Goal: Transaction & Acquisition: Subscribe to service/newsletter

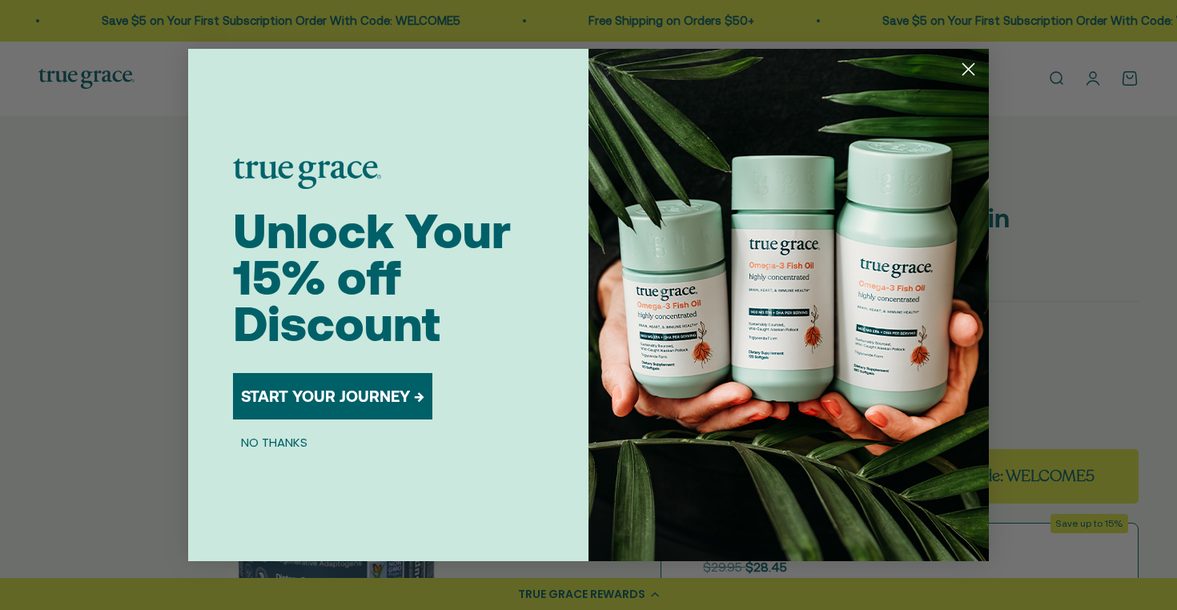
click at [971, 71] on icon "Close dialog" at bounding box center [968, 69] width 11 height 11
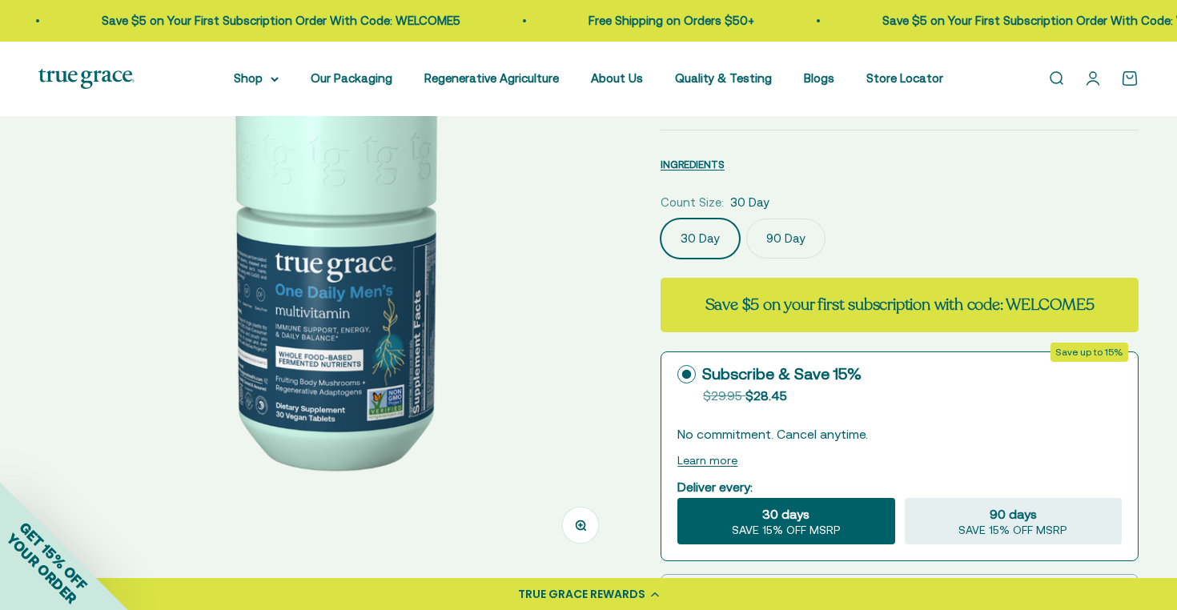
scroll to position [193, 0]
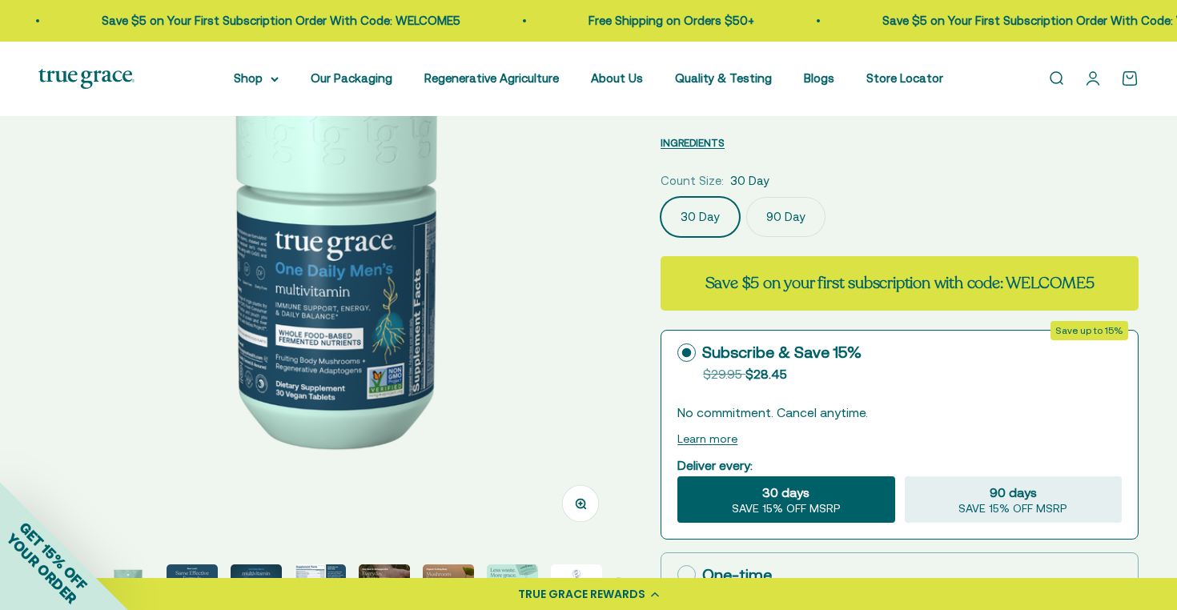
click at [781, 219] on label "90 Day" at bounding box center [785, 217] width 79 height 40
click at [660, 197] on input "90 Day" at bounding box center [660, 196] width 1 height 1
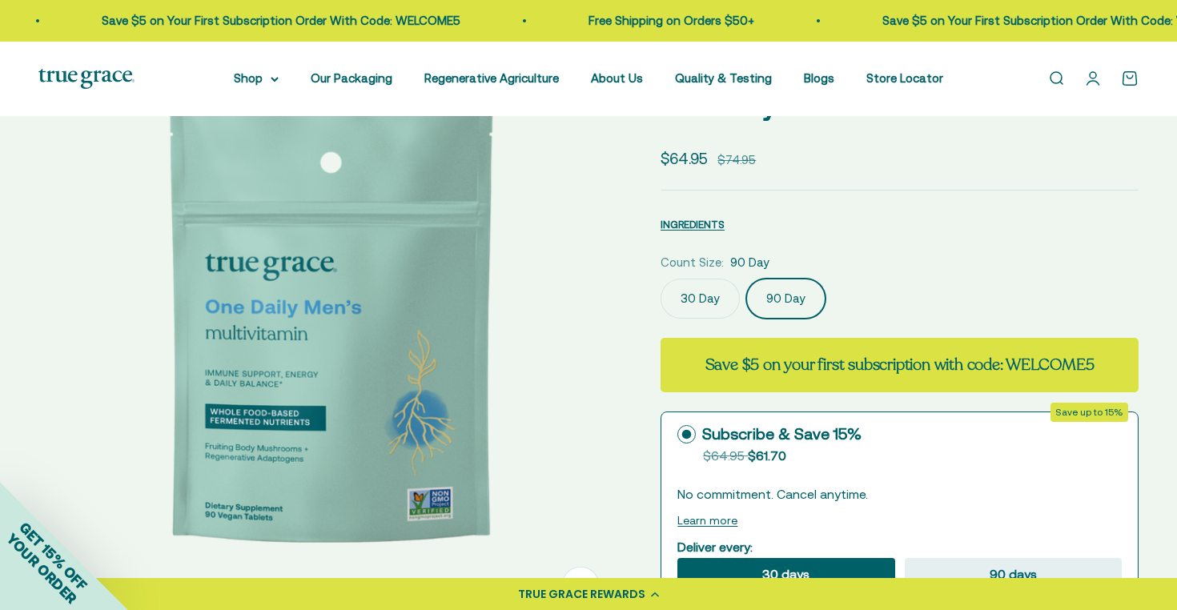
scroll to position [85, 0]
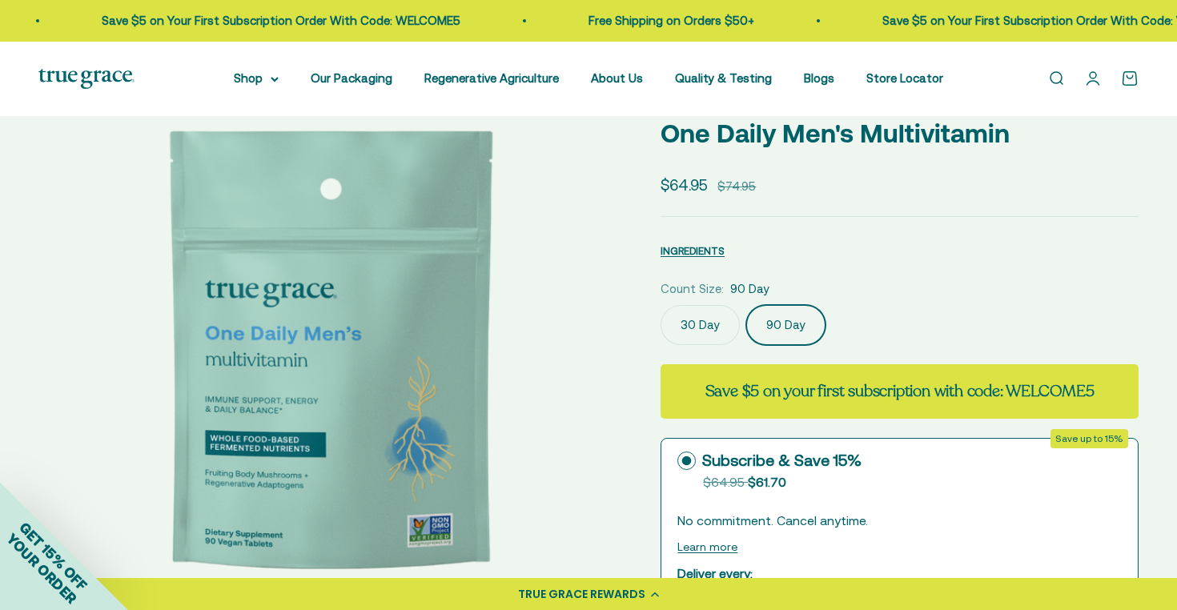
click at [688, 323] on label "30 Day" at bounding box center [699, 325] width 79 height 40
click at [660, 305] on input "30 Day" at bounding box center [660, 304] width 1 height 1
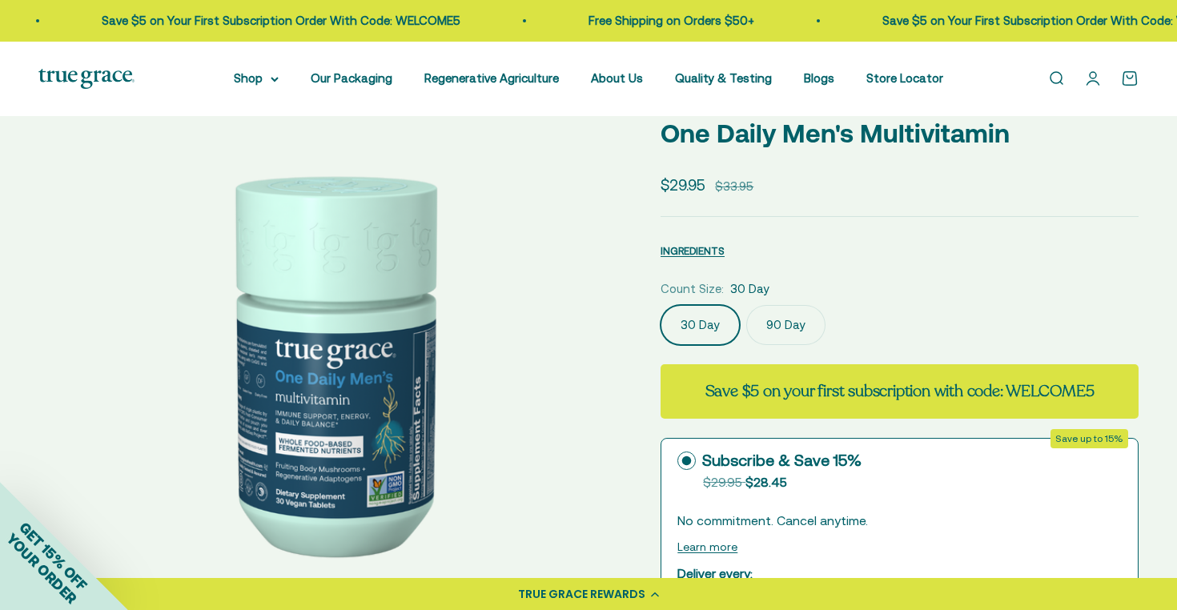
click at [777, 331] on label "90 Day" at bounding box center [785, 325] width 79 height 40
click at [660, 305] on input "90 Day" at bounding box center [660, 304] width 1 height 1
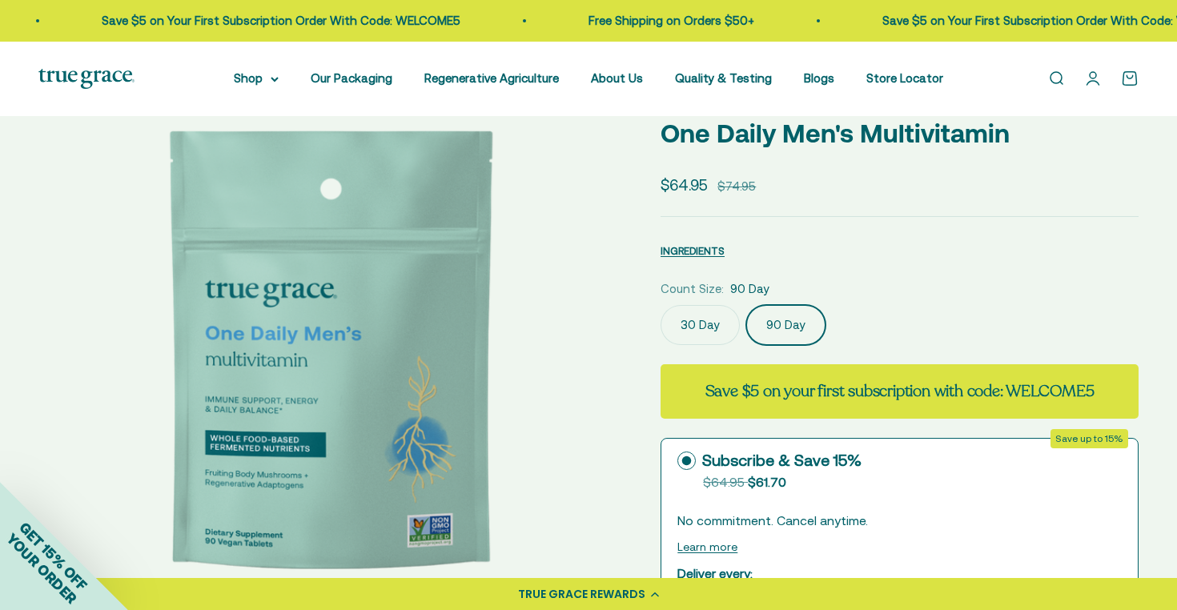
click at [682, 331] on label "30 Day" at bounding box center [699, 325] width 79 height 40
click at [660, 305] on input "30 Day" at bounding box center [660, 304] width 1 height 1
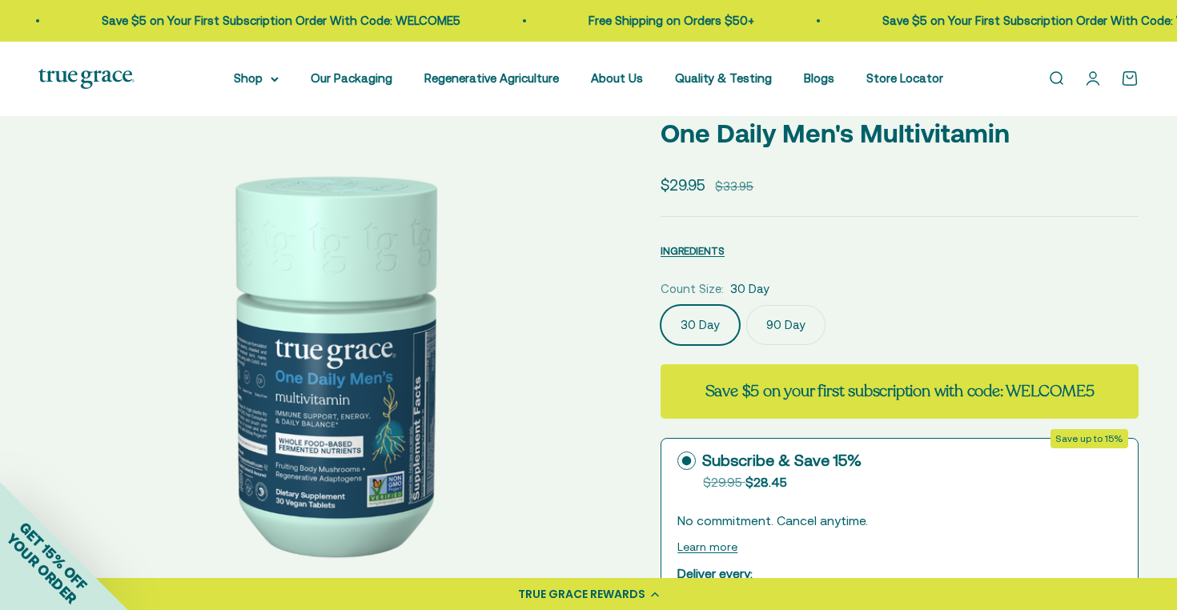
click at [765, 332] on label "90 Day" at bounding box center [785, 325] width 79 height 40
click at [660, 305] on input "90 Day" at bounding box center [660, 304] width 1 height 1
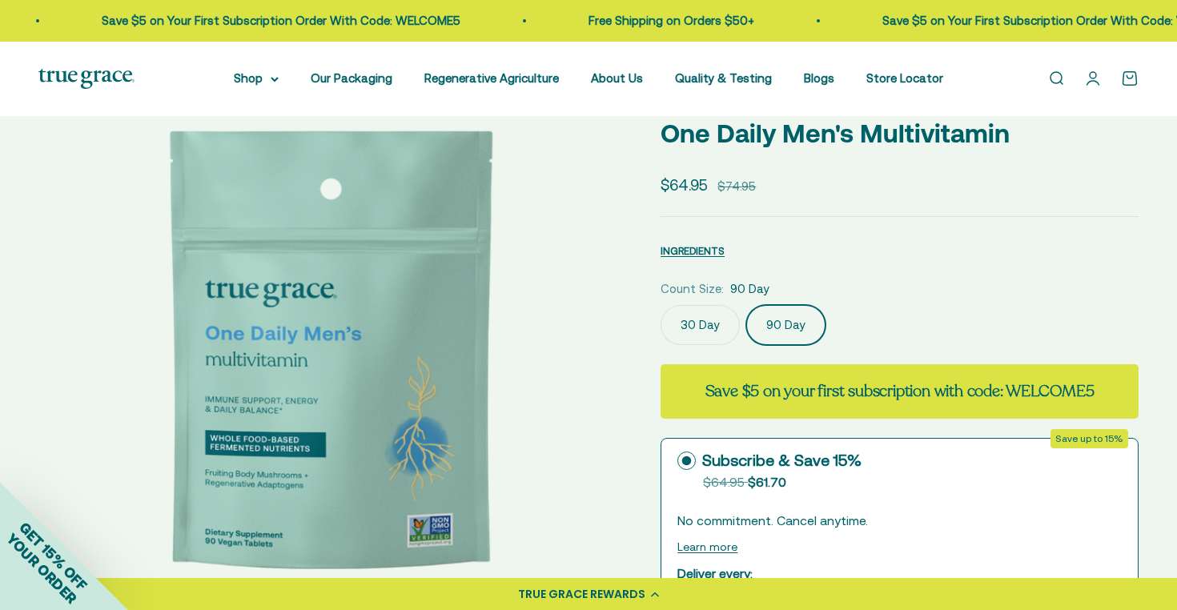
click at [688, 327] on label "30 Day" at bounding box center [699, 325] width 79 height 40
click at [660, 305] on input "30 Day" at bounding box center [660, 304] width 1 height 1
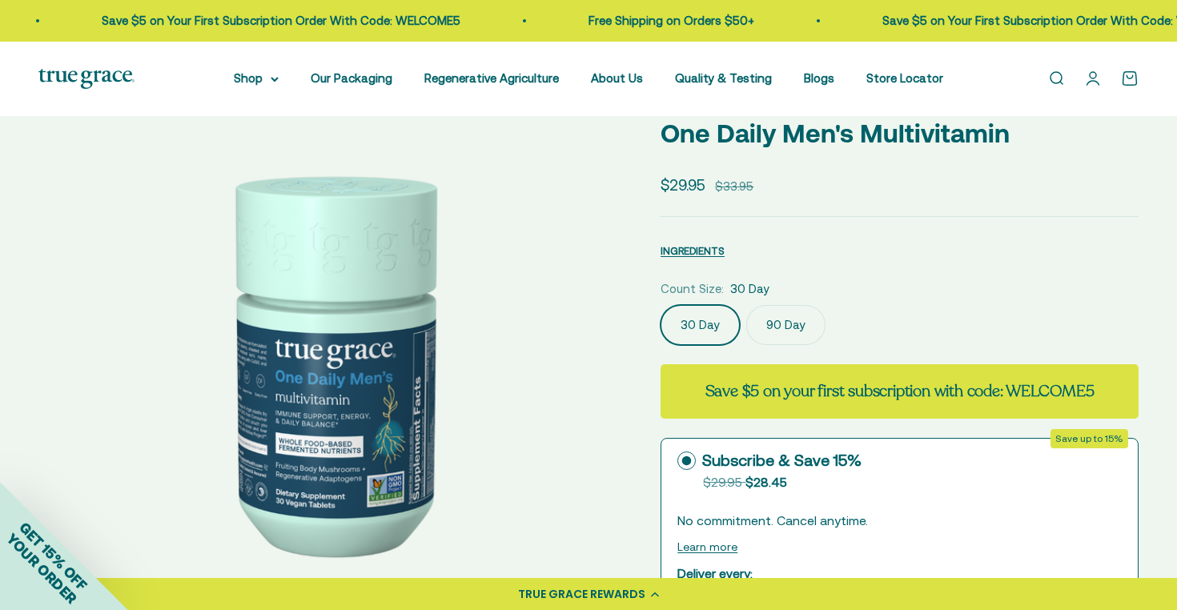
click at [773, 328] on label "90 Day" at bounding box center [785, 325] width 79 height 40
click at [660, 305] on input "90 Day" at bounding box center [660, 304] width 1 height 1
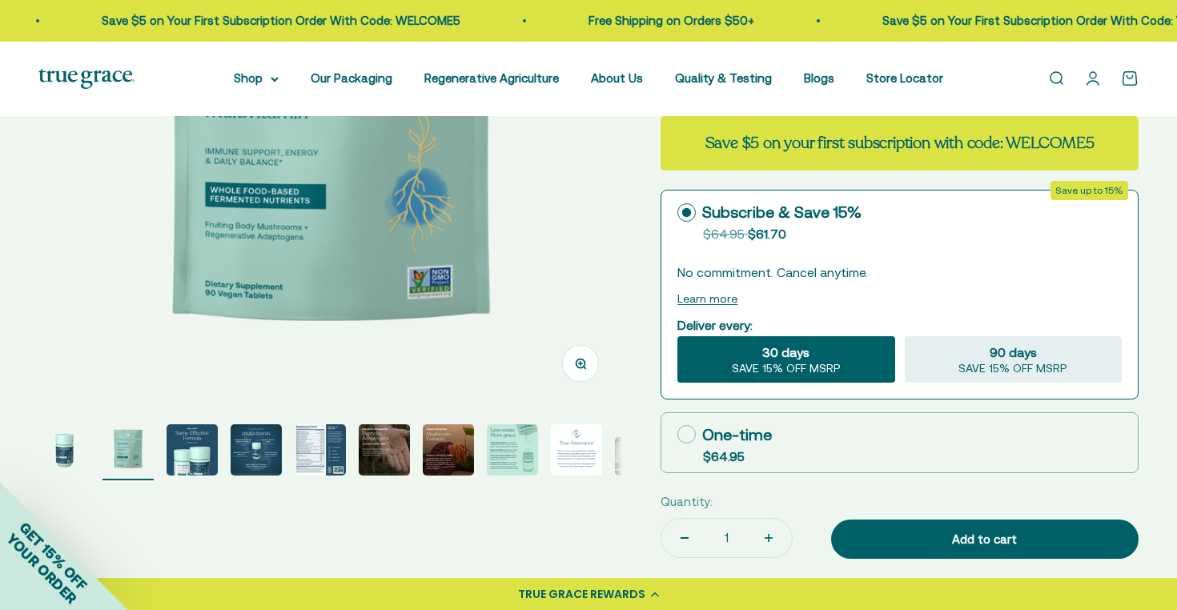
scroll to position [335, 0]
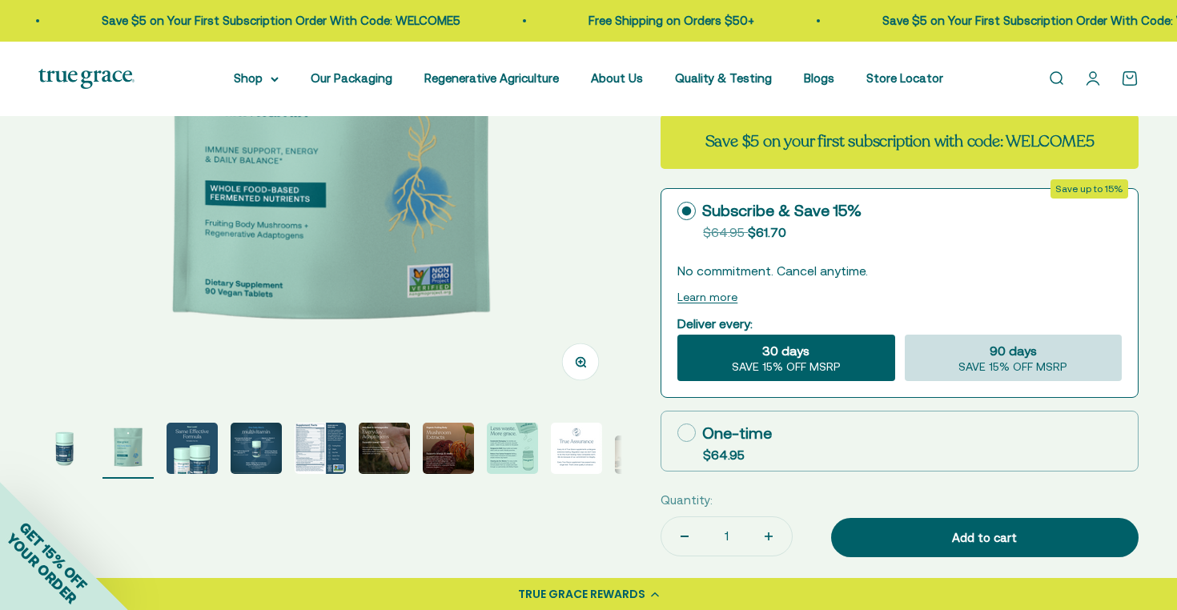
click at [970, 369] on span "SAVE 15% OFF MSRP" at bounding box center [1012, 367] width 109 height 14
click at [905, 335] on input "90 days SAVE 15% OFF MSRP" at bounding box center [904, 334] width 1 height 1
radio input "true"
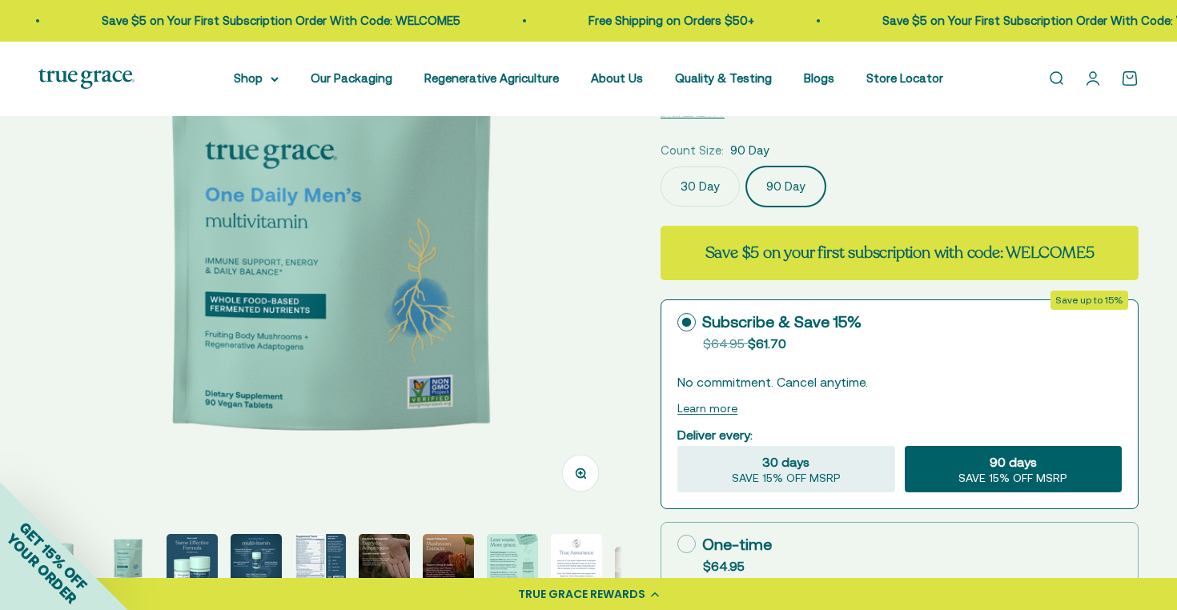
scroll to position [188, 0]
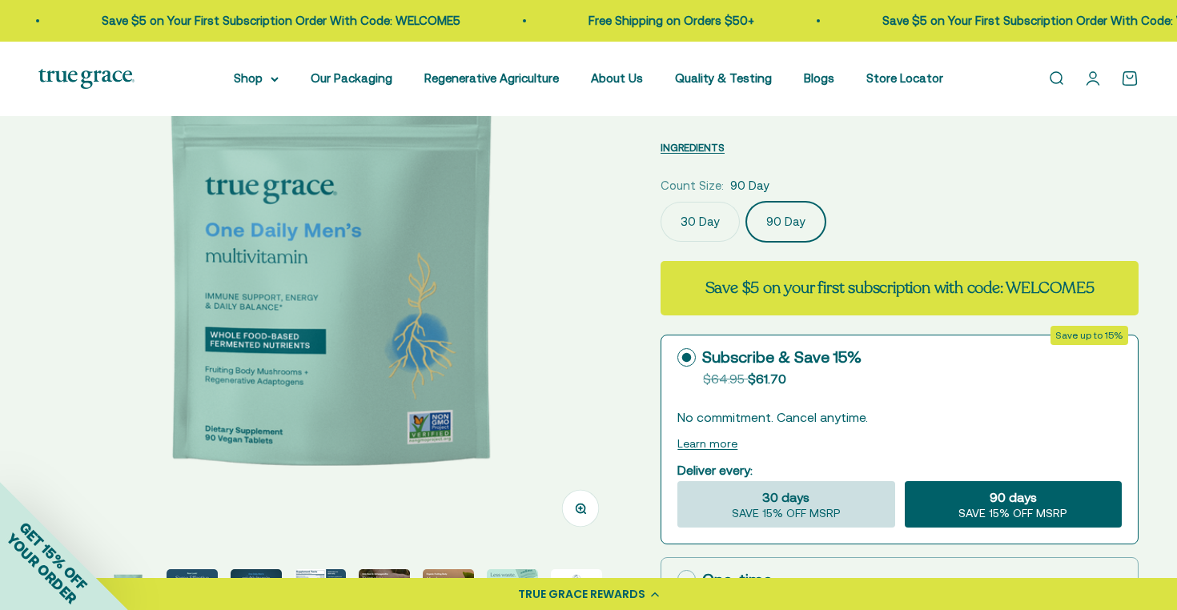
click at [782, 507] on span "SAVE 15% OFF MSRP" at bounding box center [786, 514] width 109 height 14
click at [677, 481] on input "30 days SAVE 15% OFF MSRP" at bounding box center [676, 480] width 1 height 1
radio input "true"
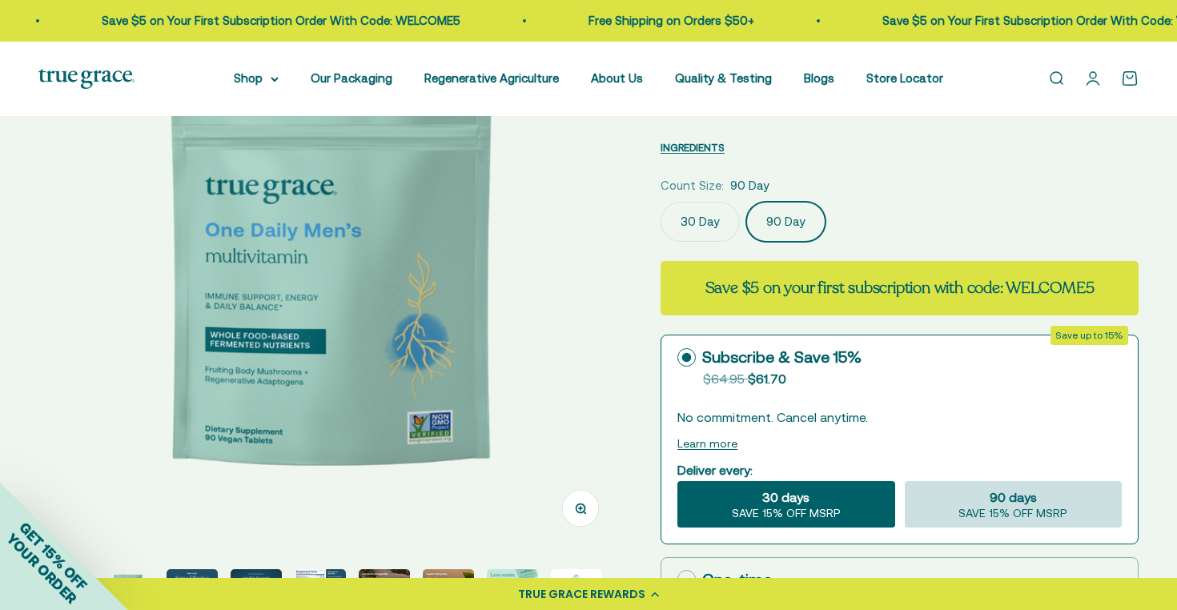
click at [953, 508] on div "90 days SAVE 15% OFF MSRP" at bounding box center [1013, 504] width 217 height 46
click at [905, 481] on input "90 days SAVE 15% OFF MSRP" at bounding box center [904, 480] width 1 height 1
radio input "true"
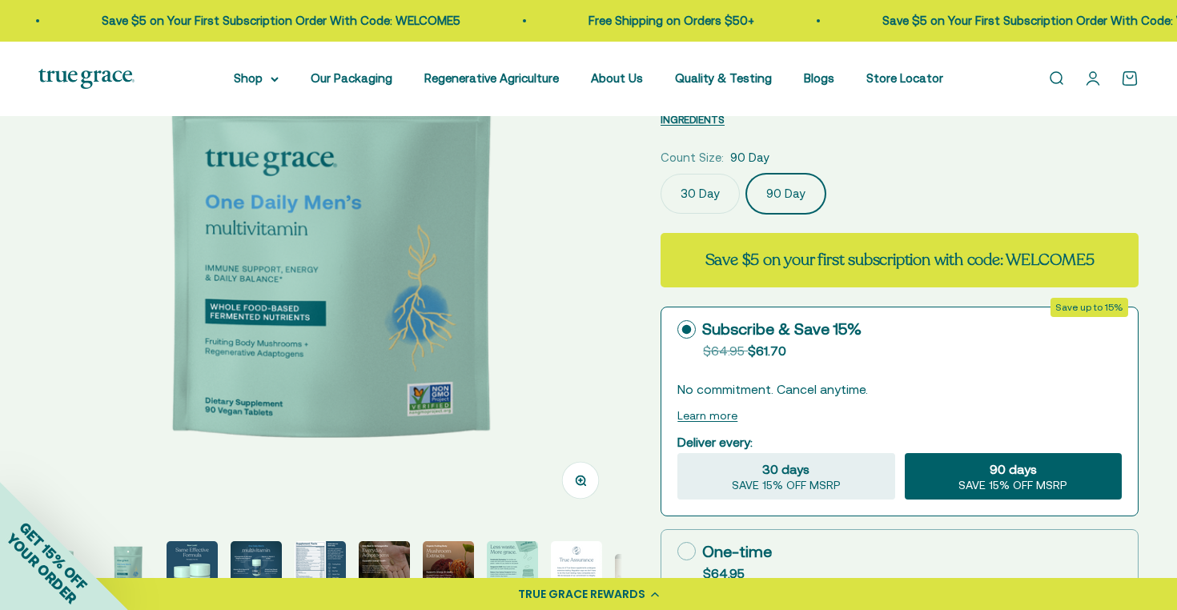
scroll to position [211, 0]
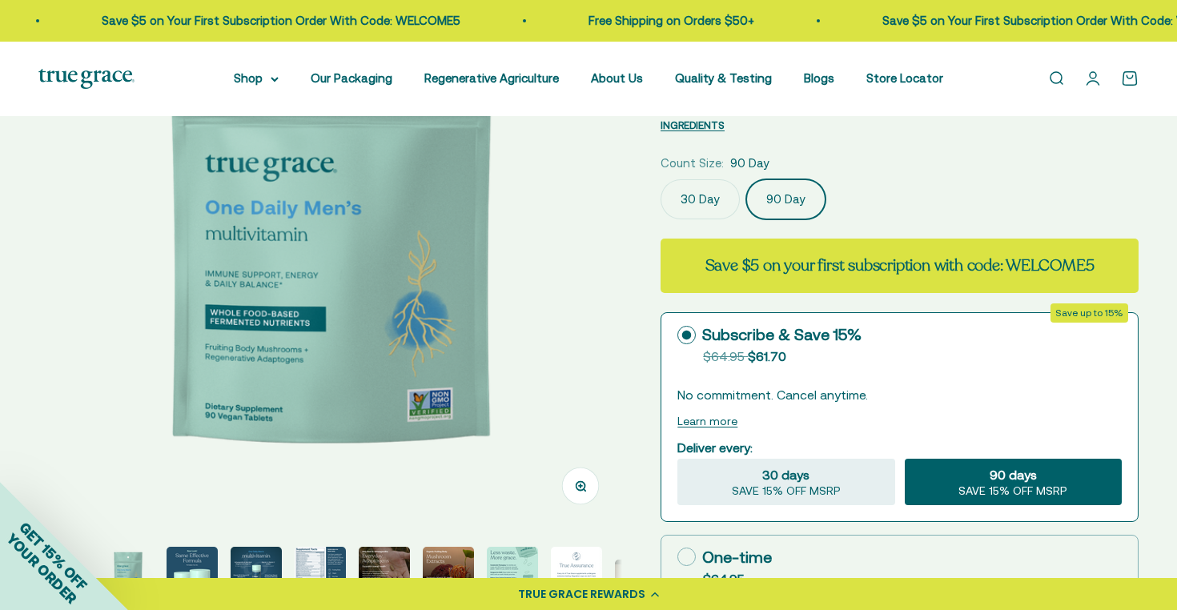
click at [601, 360] on img at bounding box center [330, 236] width 584 height 584
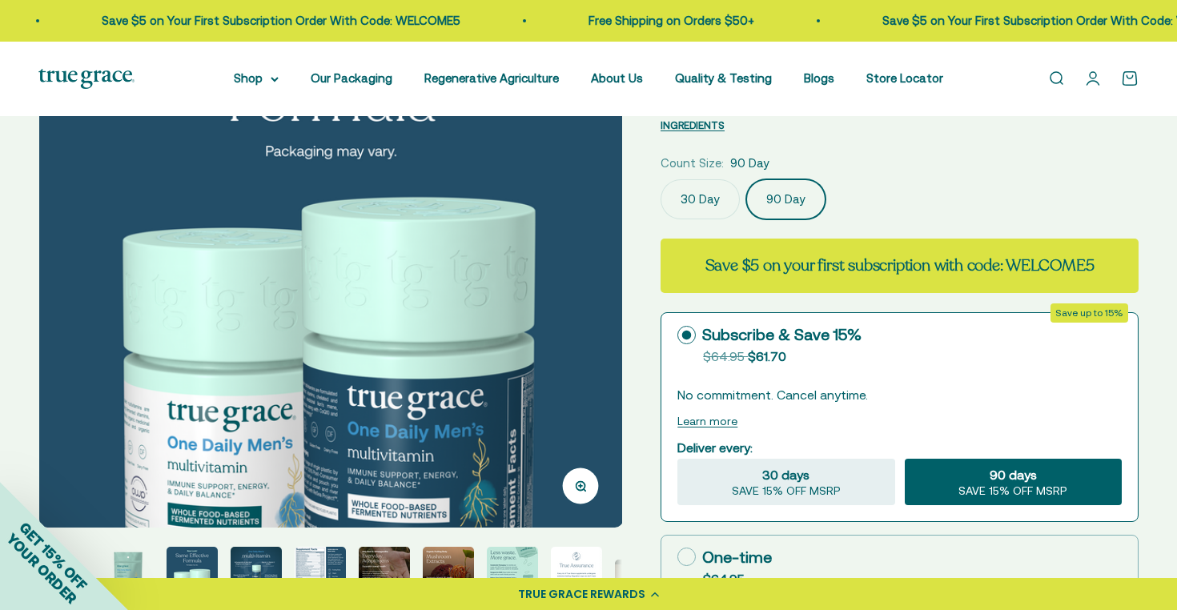
click at [601, 360] on img at bounding box center [331, 236] width 584 height 584
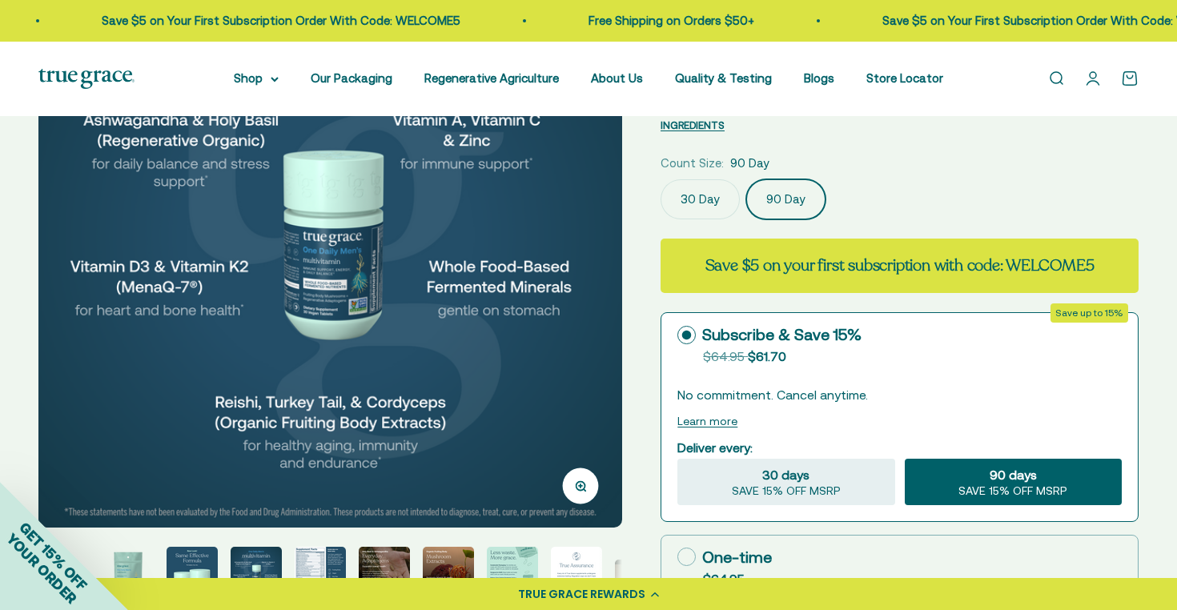
click at [601, 360] on img at bounding box center [330, 236] width 584 height 584
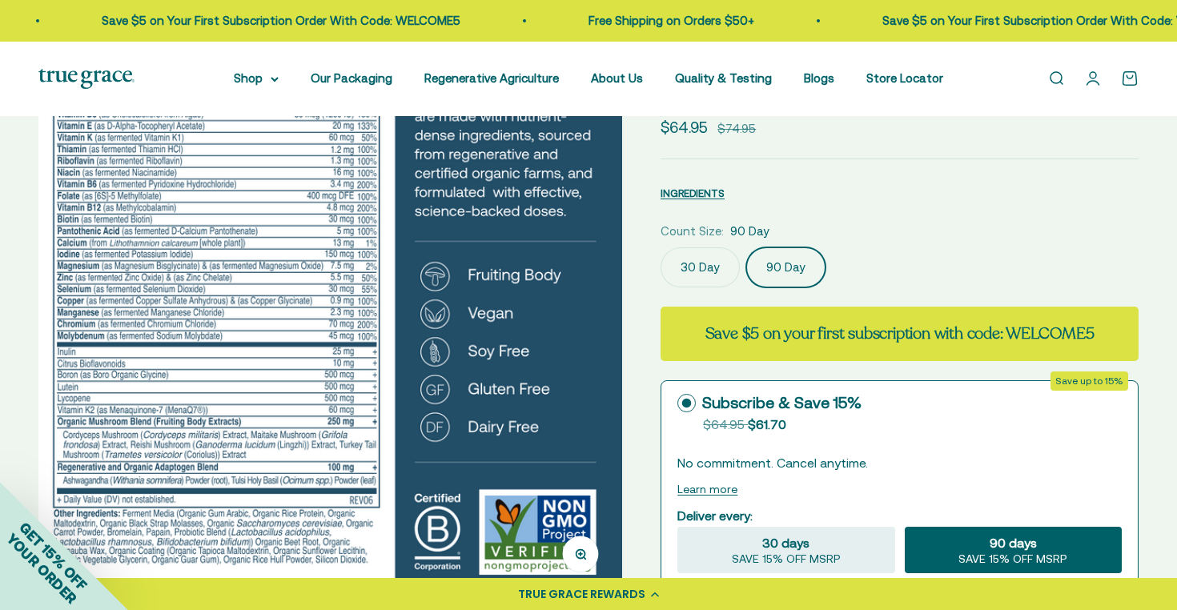
scroll to position [159, 0]
